Goal: Task Accomplishment & Management: Use online tool/utility

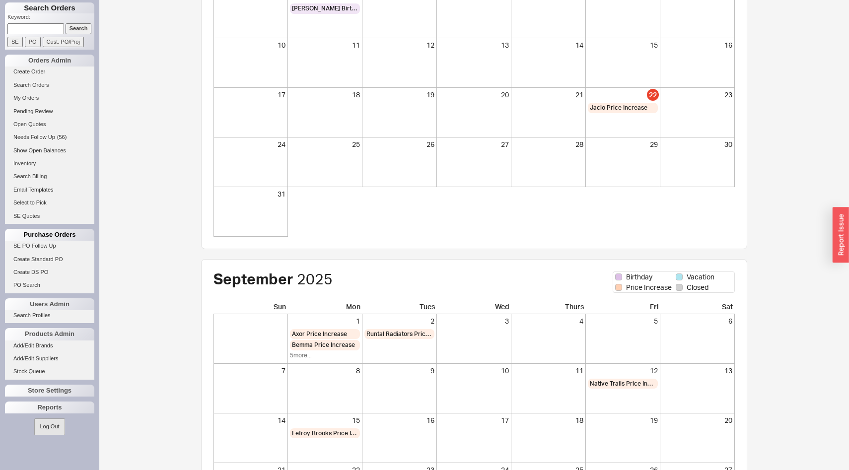
scroll to position [146, 0]
click at [32, 413] on div "Reports" at bounding box center [49, 408] width 89 height 12
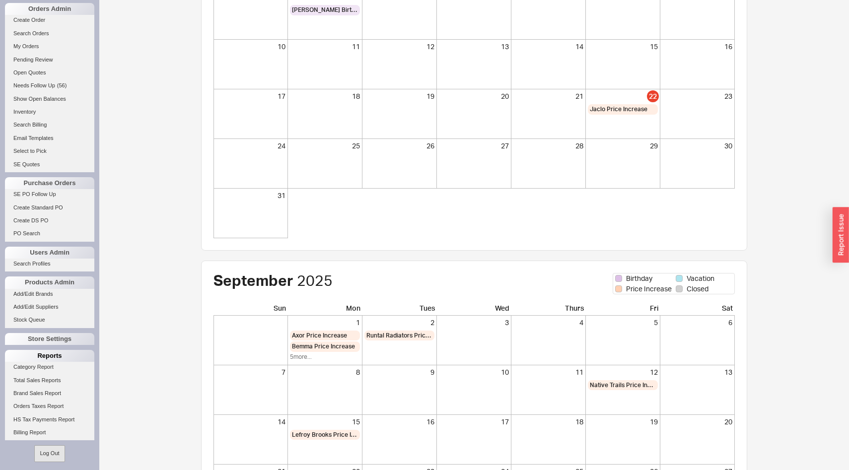
scroll to position [52, 0]
click at [35, 434] on link "Billing Report" at bounding box center [49, 432] width 89 height 10
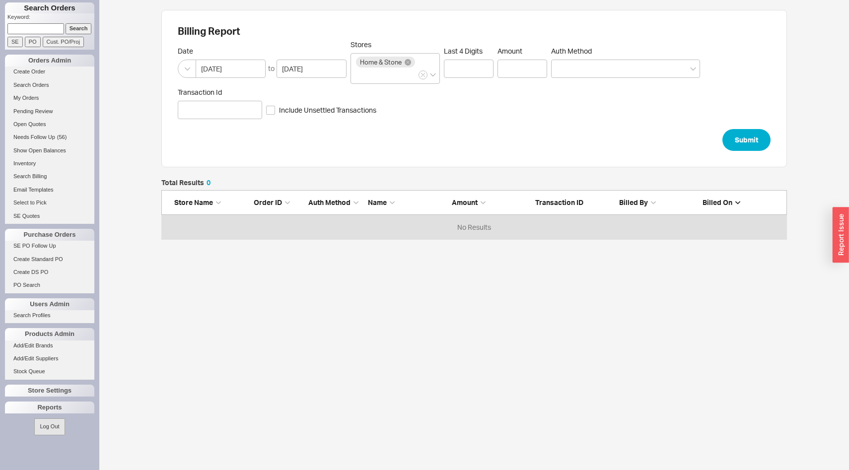
scroll to position [60, 626]
click at [54, 406] on div "Reports" at bounding box center [49, 408] width 89 height 12
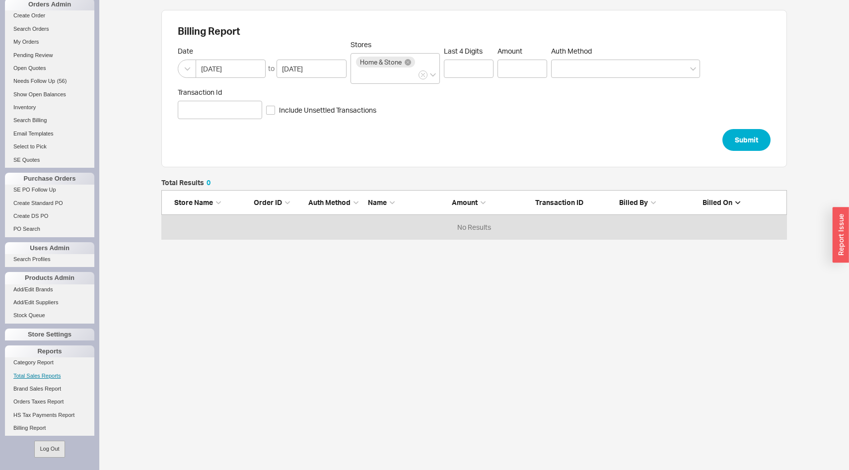
scroll to position [56, 0]
click at [47, 431] on link "Billing Report" at bounding box center [49, 429] width 89 height 10
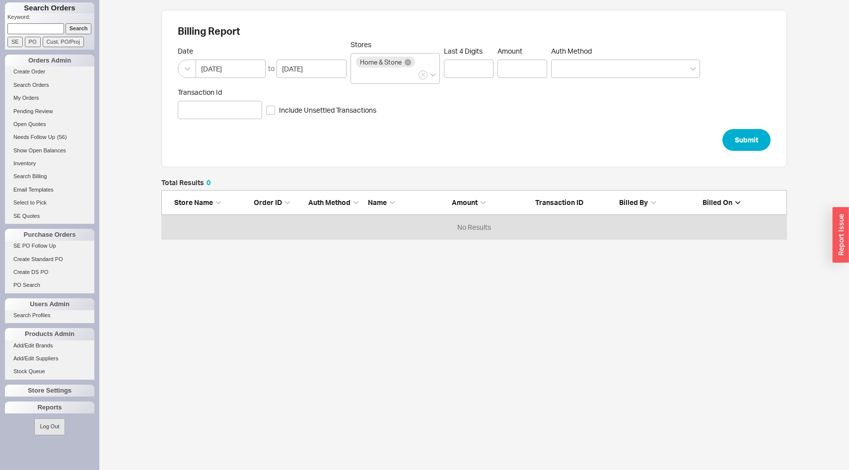
scroll to position [60, 626]
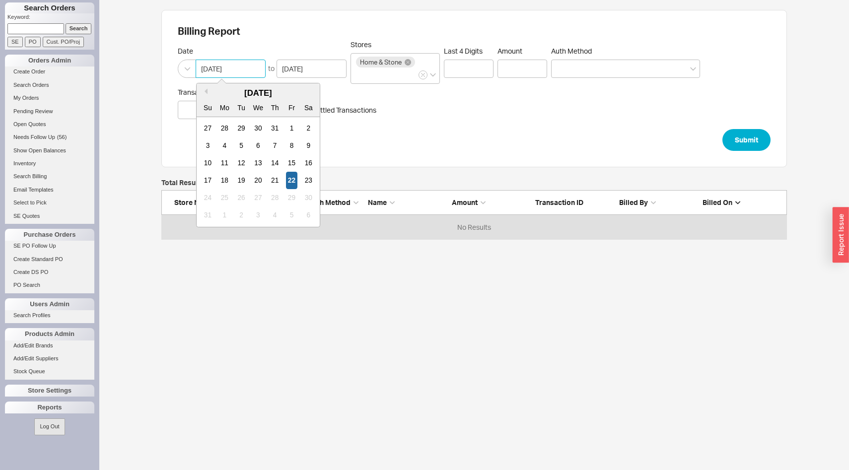
click at [220, 65] on input "[DATE]" at bounding box center [231, 69] width 70 height 18
click at [206, 92] on button "Previous Month" at bounding box center [205, 91] width 6 height 6
click at [207, 126] on div "1" at bounding box center [208, 128] width 12 height 17
type input "[DATE]"
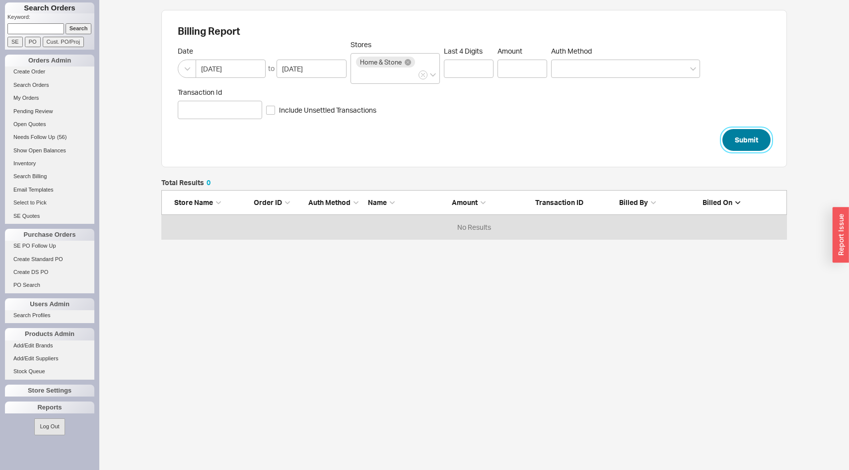
click at [734, 147] on button "Submit" at bounding box center [747, 140] width 48 height 22
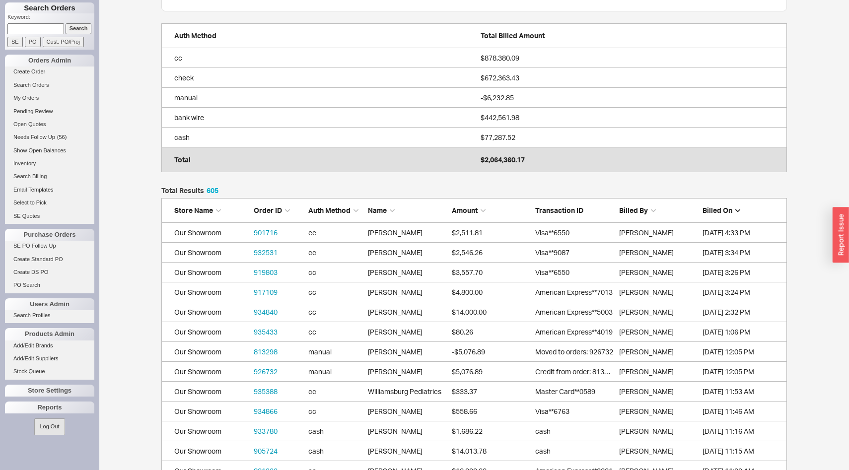
scroll to position [186, 0]
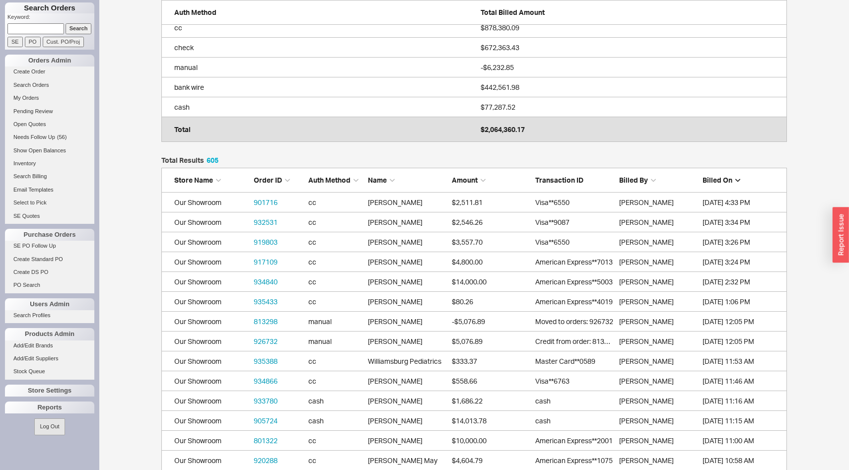
click at [471, 187] on div "Store Name Order ID Auth Method Name Amount Transaction ID Billed By Billed On" at bounding box center [474, 180] width 626 height 25
click at [476, 185] on div "Store Name Order ID Auth Method Name Amount Transaction ID Billed By Billed On" at bounding box center [474, 180] width 626 height 25
click at [481, 183] on div "Amount" at bounding box center [491, 180] width 79 height 10
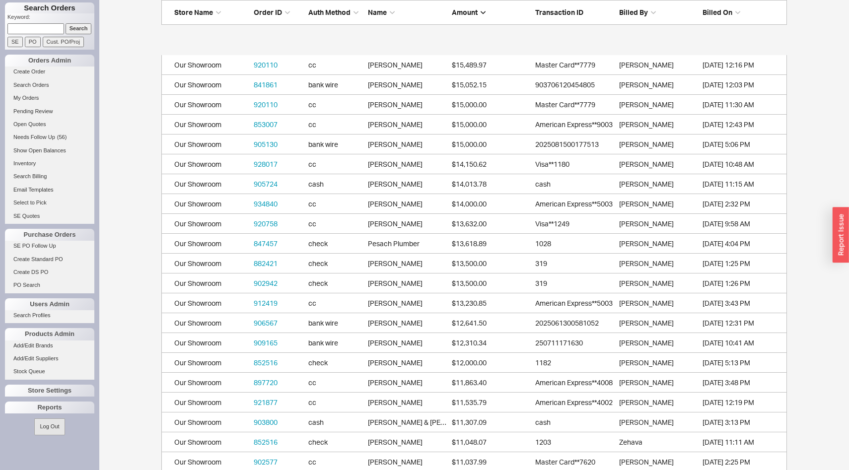
scroll to position [928, 0]
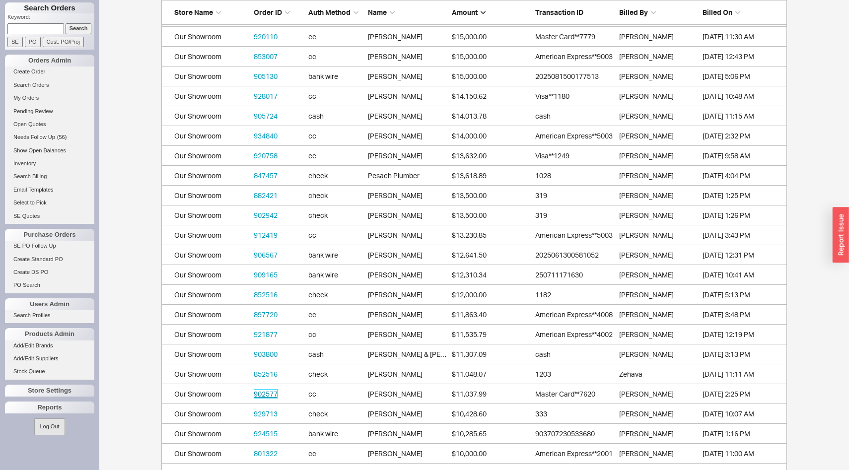
click at [264, 395] on link "902577" at bounding box center [266, 394] width 24 height 8
